Goal: Task Accomplishment & Management: Manage account settings

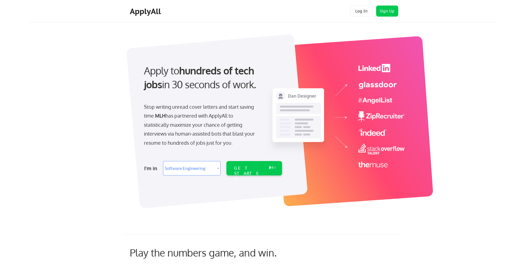
select select ""engineering""
click at [354, 8] on button "Log In" at bounding box center [361, 11] width 22 height 11
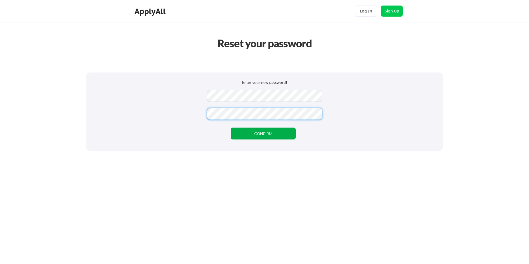
click at [251, 132] on button "CONFIRM" at bounding box center [263, 134] width 65 height 12
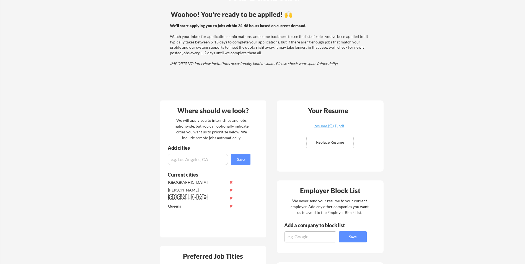
scroll to position [39, 0]
